Goal: Transaction & Acquisition: Obtain resource

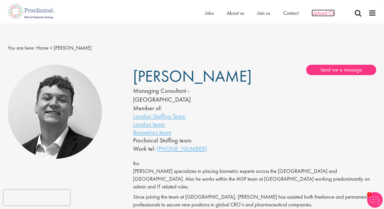
click at [329, 12] on span "Upload CV" at bounding box center [323, 13] width 23 height 7
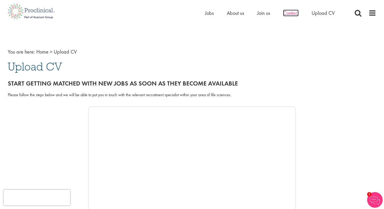
click at [292, 12] on span "Contact" at bounding box center [291, 13] width 16 height 7
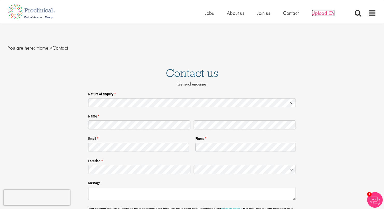
click at [325, 11] on span "Upload CV" at bounding box center [323, 13] width 23 height 7
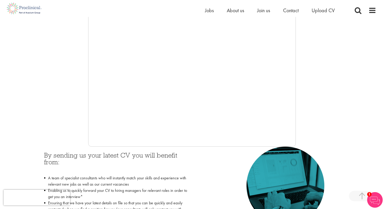
scroll to position [115, 0]
